Goal: Book appointment/travel/reservation

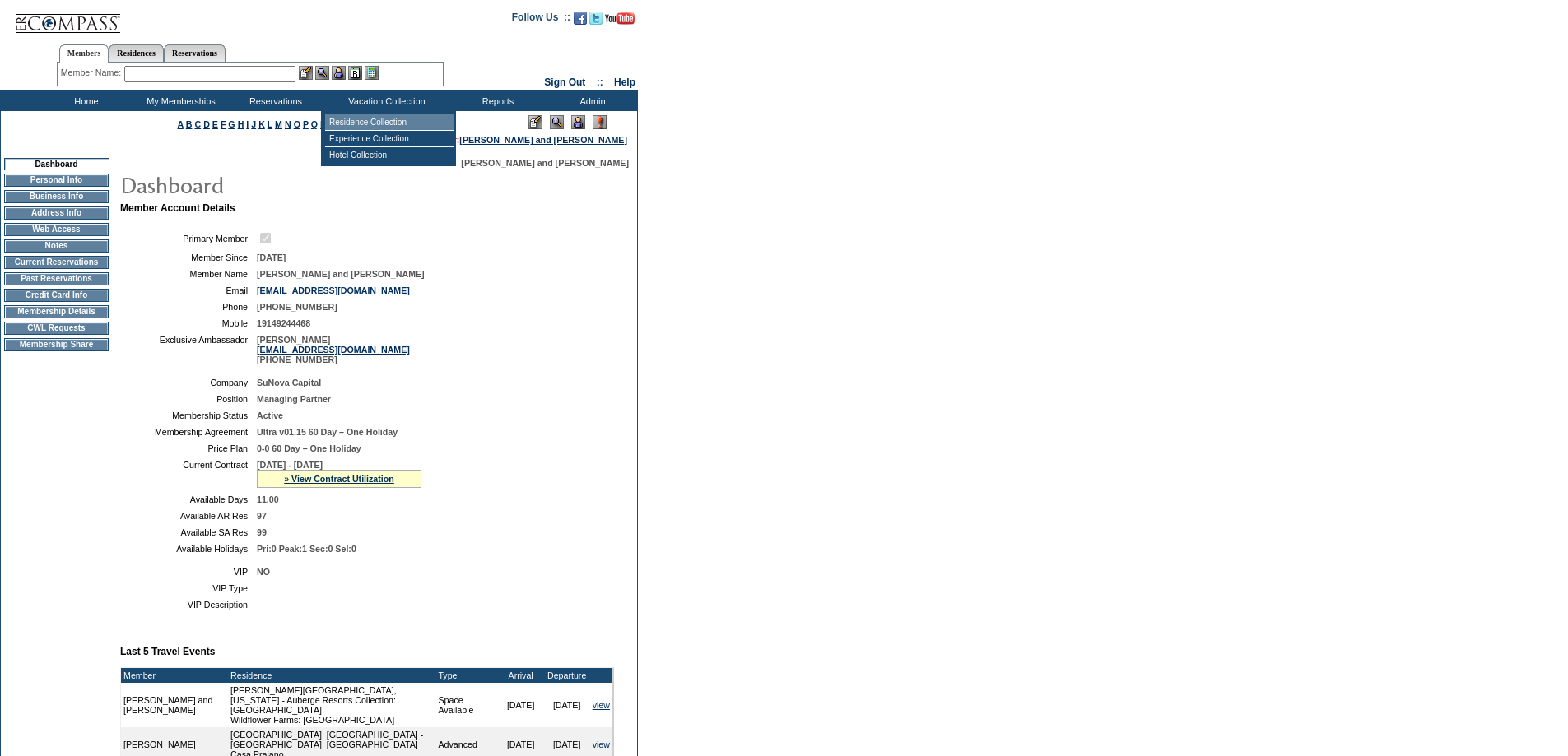
click at [368, 126] on td "Residence Collection" at bounding box center [390, 122] width 129 height 16
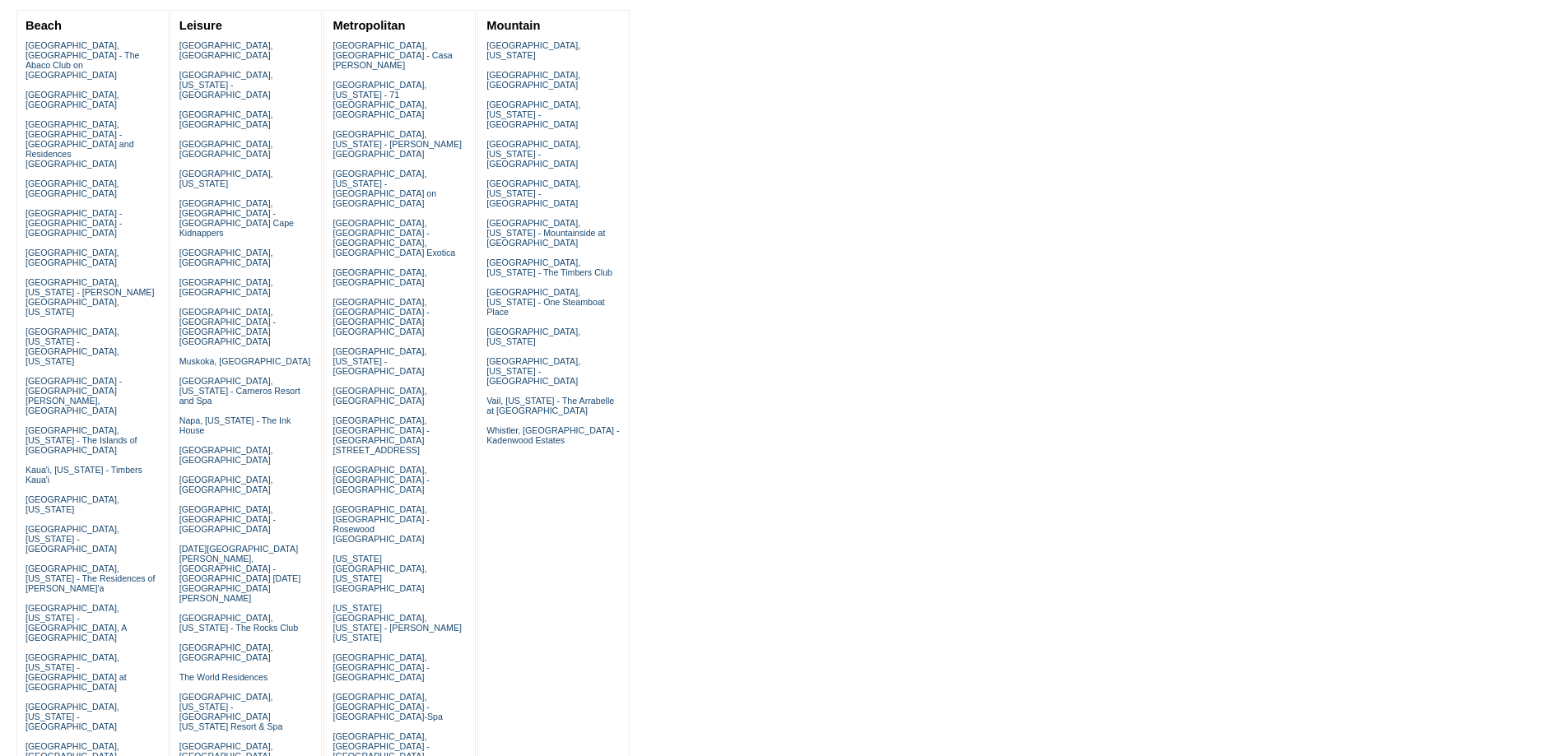
scroll to position [247, 0]
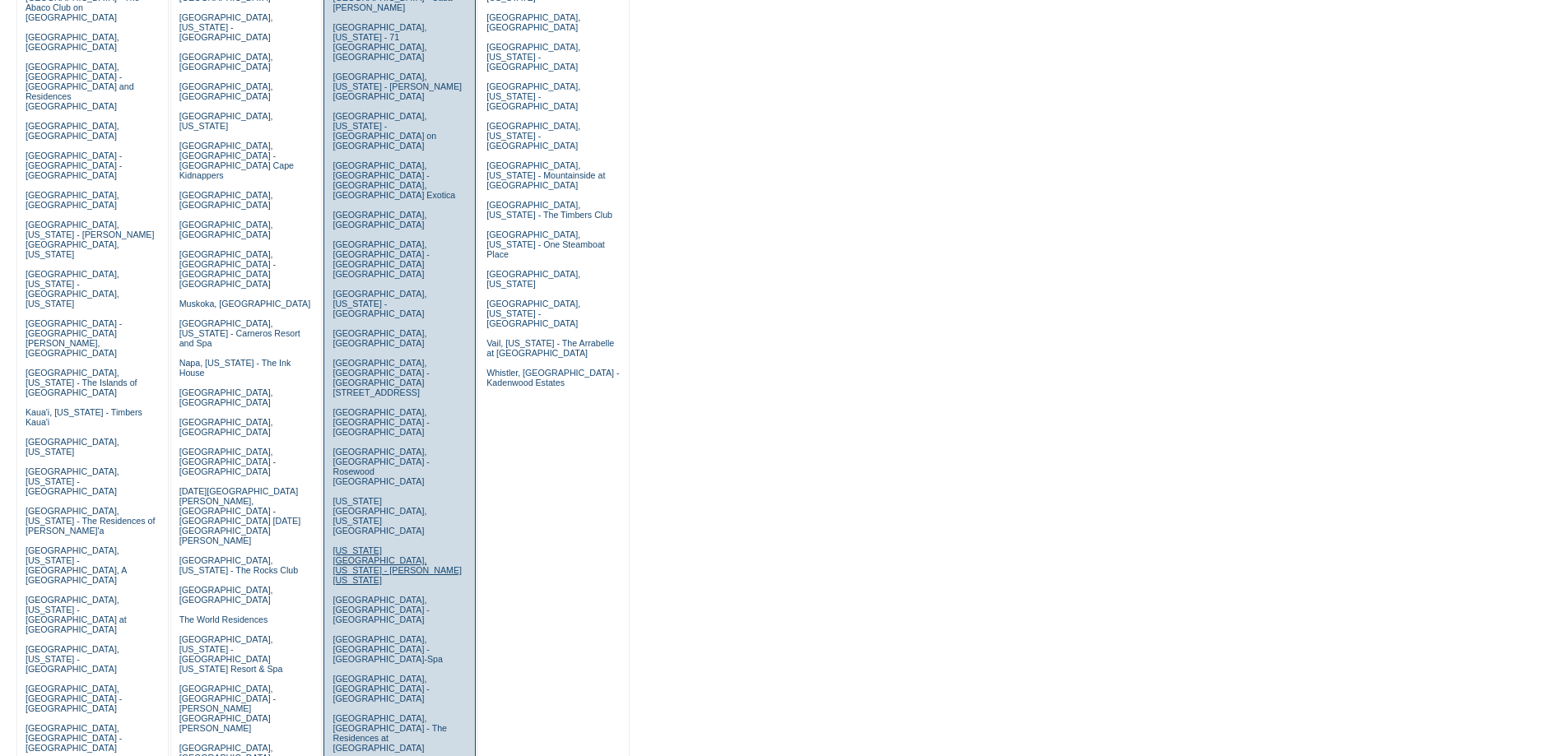
click at [377, 546] on link "New York City, New York - Trump New York" at bounding box center [398, 566] width 129 height 40
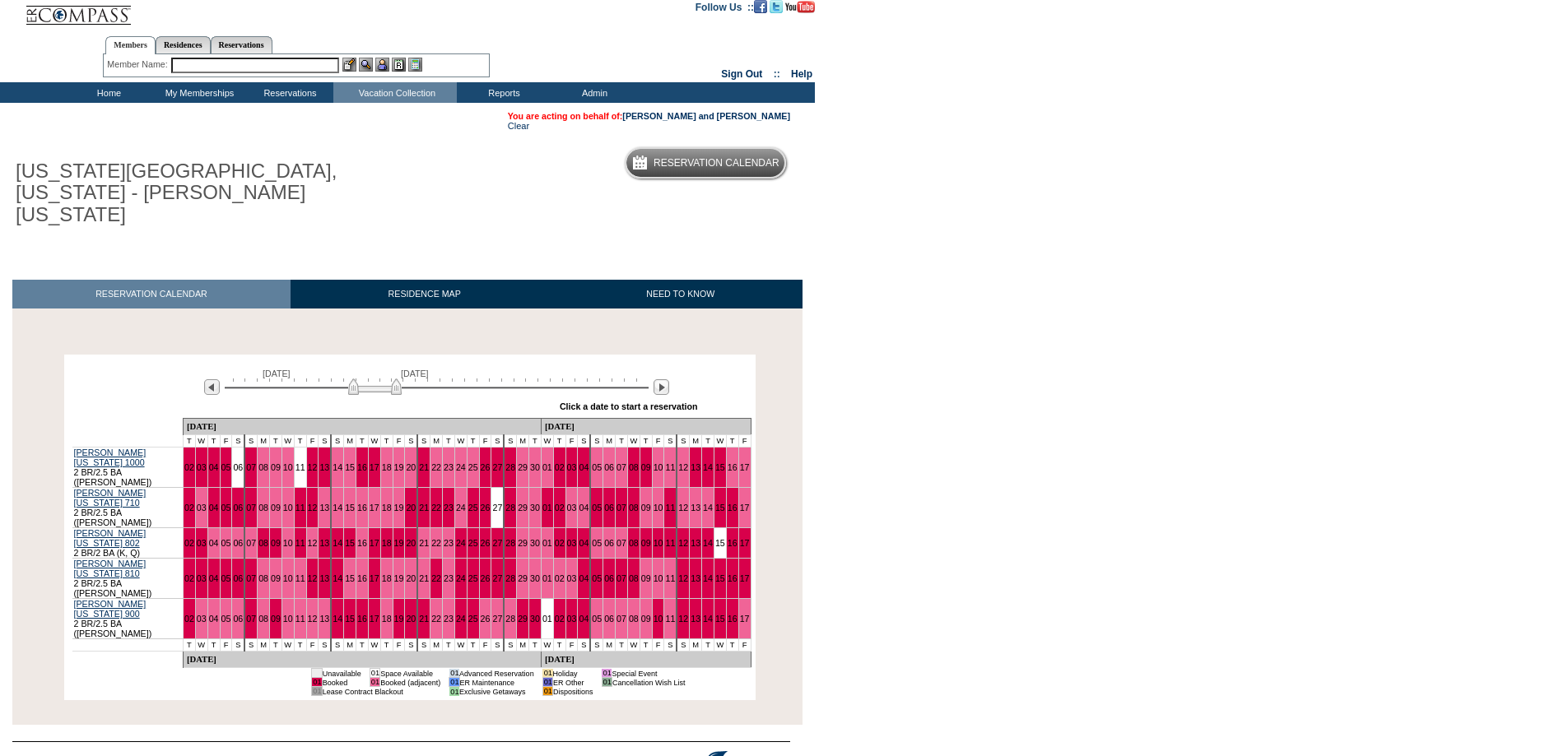
scroll to position [10, 0]
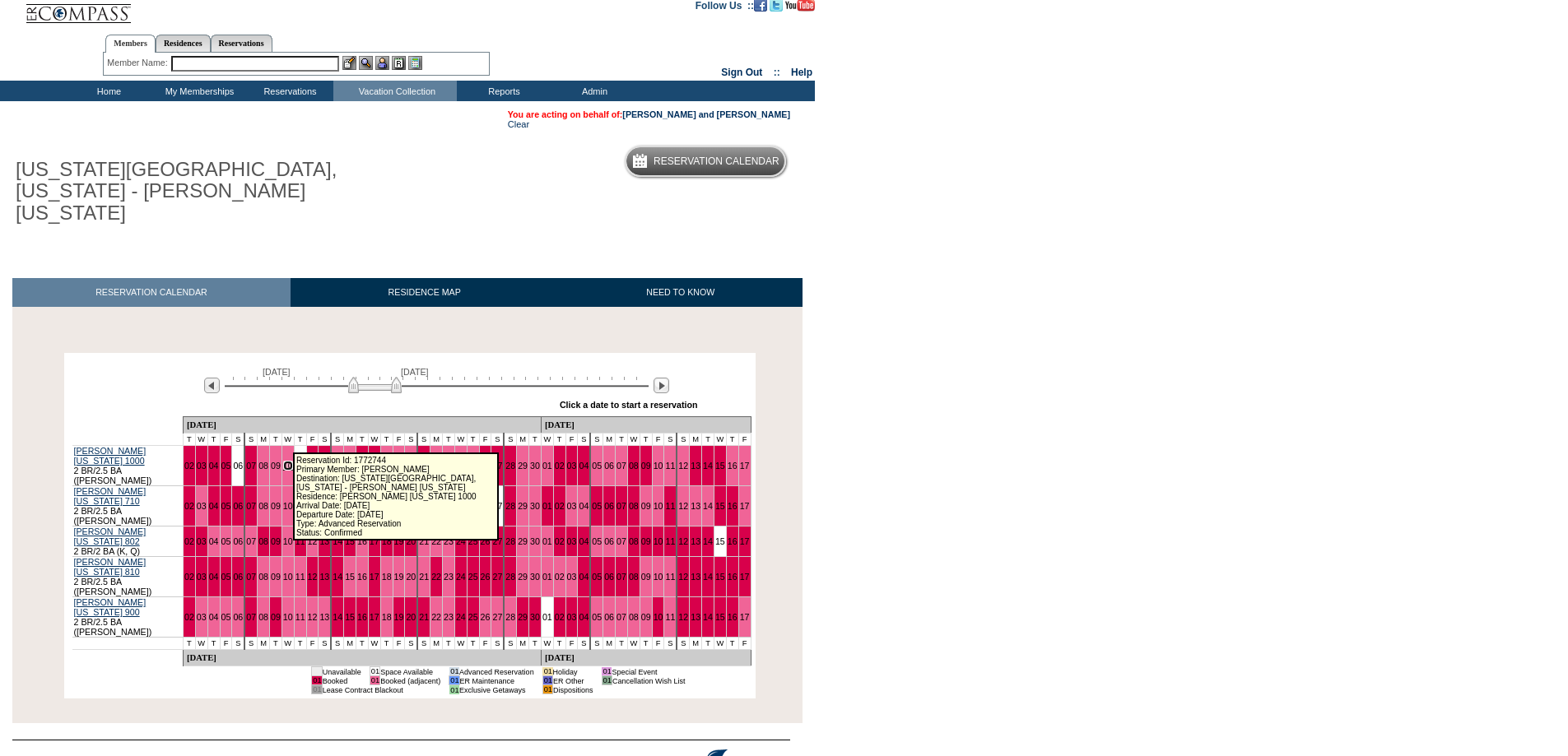
click at [284, 461] on link "10" at bounding box center [288, 466] width 10 height 10
